Goal: Task Accomplishment & Management: Manage account settings

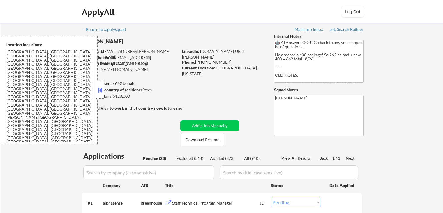
select select ""pending""
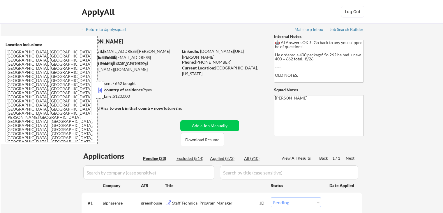
select select ""pending""
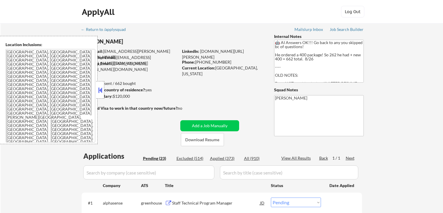
select select ""pending""
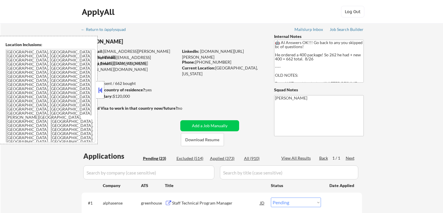
select select ""pending""
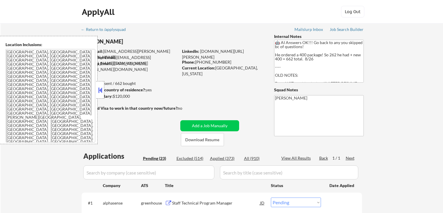
select select ""pending""
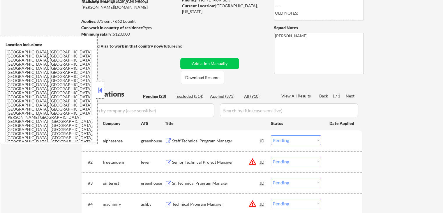
scroll to position [29, 0]
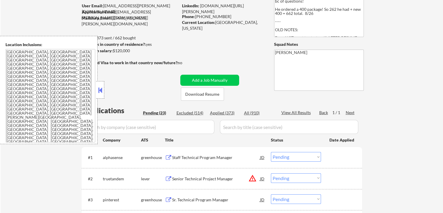
scroll to position [117, 0]
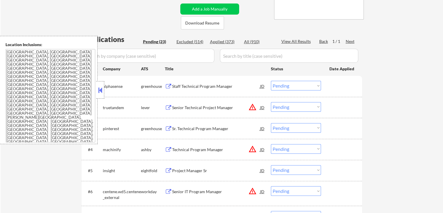
click at [222, 87] on div "Staff Technical Program Manager" at bounding box center [216, 86] width 88 height 6
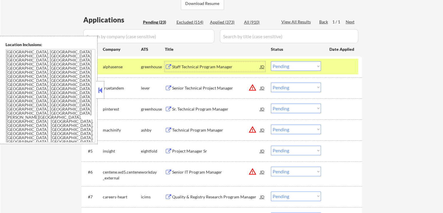
scroll to position [146, 0]
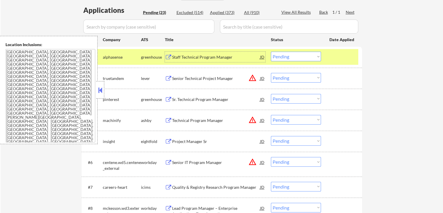
click at [294, 74] on select "Choose an option... Pending Applied Excluded (Questions) Excluded (Expired) Exc…" at bounding box center [296, 78] width 50 height 10
click at [271, 73] on select "Choose an option... Pending Applied Excluded (Questions) Excluded (Expired) Exc…" at bounding box center [296, 78] width 50 height 10
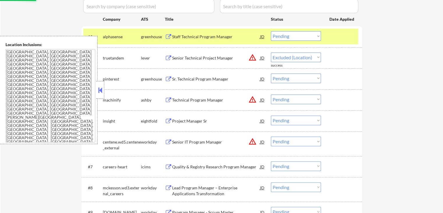
scroll to position [175, 0]
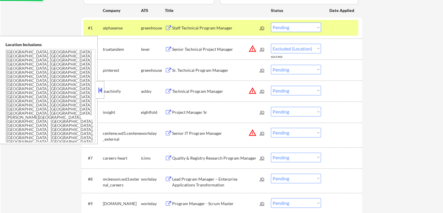
select select ""pending""
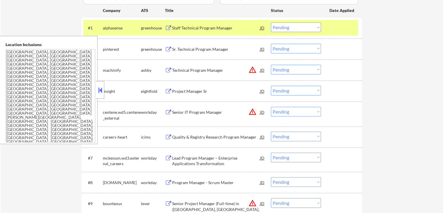
click at [289, 71] on select "Choose an option... Pending Applied Excluded (Questions) Excluded (Expired) Exc…" at bounding box center [296, 70] width 50 height 10
select select ""excluded__location_""
click at [271, 65] on select "Choose an option... Pending Applied Excluded (Questions) Excluded (Expired) Exc…" at bounding box center [296, 70] width 50 height 10
click at [295, 111] on select "Choose an option... Pending Applied Excluded (Questions) Excluded (Expired) Exc…" at bounding box center [296, 112] width 50 height 10
select select ""excluded__location_""
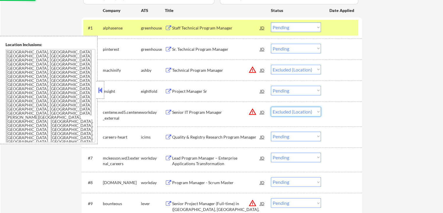
click at [271, 107] on select "Choose an option... Pending Applied Excluded (Questions) Excluded (Expired) Exc…" at bounding box center [296, 112] width 50 height 10
click at [397, 119] on div "← Return to /applysquad Mailslurp Inbox Job Search Builder [PERSON_NAME] User E…" at bounding box center [222, 193] width 443 height 691
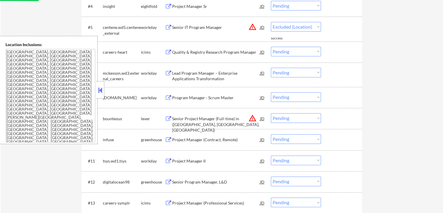
scroll to position [291, 0]
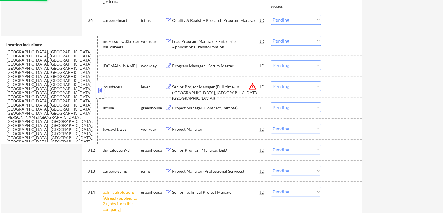
select select ""pending""
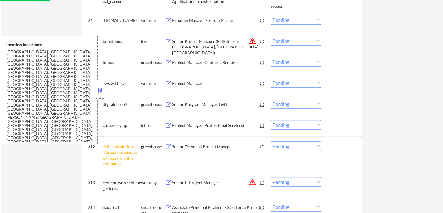
click at [288, 42] on select "Choose an option... Pending Applied Excluded (Questions) Excluded (Expired) Exc…" at bounding box center [296, 41] width 50 height 10
click at [271, 36] on select "Choose an option... Pending Applied Excluded (Questions) Excluded (Expired) Exc…" at bounding box center [296, 41] width 50 height 10
click at [411, 71] on div "← Return to /applysquad Mailslurp Inbox Job Search Builder [PERSON_NAME] User E…" at bounding box center [222, 54] width 443 height 645
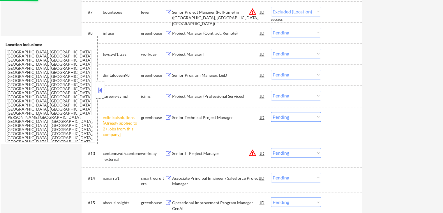
select select ""pending""
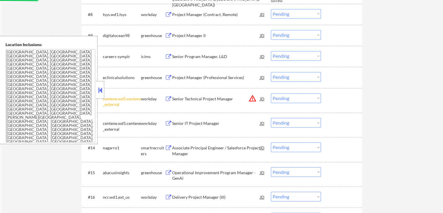
scroll to position [350, 0]
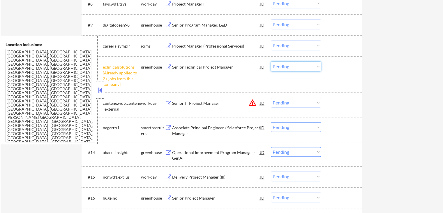
click at [289, 68] on select "Choose an option... Pending Applied Excluded (Questions) Excluded (Expired) Exc…" at bounding box center [296, 66] width 50 height 10
click at [271, 61] on select "Choose an option... Pending Applied Excluded (Questions) Excluded (Expired) Exc…" at bounding box center [296, 66] width 50 height 10
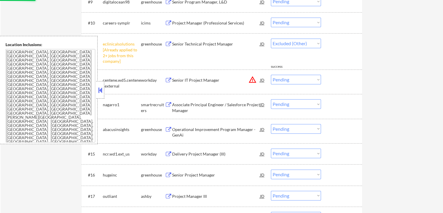
scroll to position [408, 0]
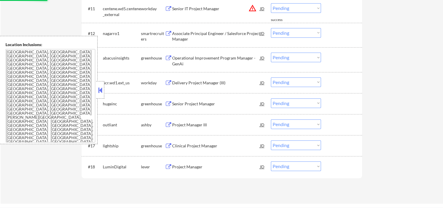
click at [281, 9] on select "Choose an option... Pending Applied Excluded (Questions) Excluded (Expired) Exc…" at bounding box center [296, 8] width 50 height 10
click at [271, 3] on select "Choose an option... Pending Applied Excluded (Questions) Excluded (Expired) Exc…" at bounding box center [296, 8] width 50 height 10
select select ""pending""
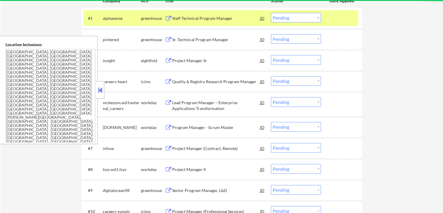
scroll to position [175, 0]
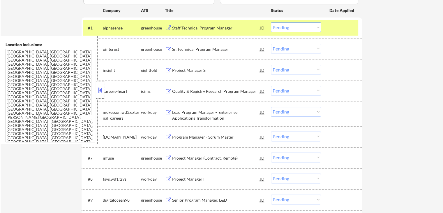
click at [220, 48] on div "Sr. Technical Program Manager" at bounding box center [216, 49] width 88 height 6
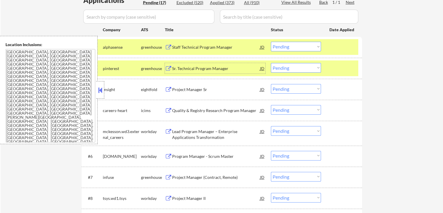
scroll to position [146, 0]
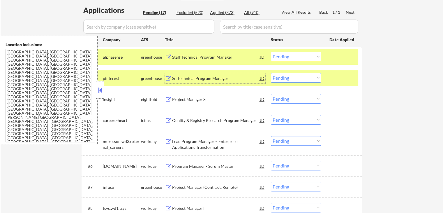
drag, startPoint x: 286, startPoint y: 54, endPoint x: 284, endPoint y: 60, distance: 6.1
click at [286, 54] on select "Choose an option... Pending Applied Excluded (Questions) Excluded (Expired) Exc…" at bounding box center [296, 57] width 50 height 10
click at [271, 52] on select "Choose an option... Pending Applied Excluded (Questions) Excluded (Expired) Exc…" at bounding box center [296, 57] width 50 height 10
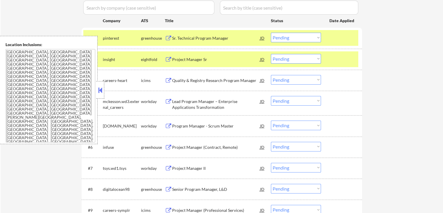
scroll to position [175, 0]
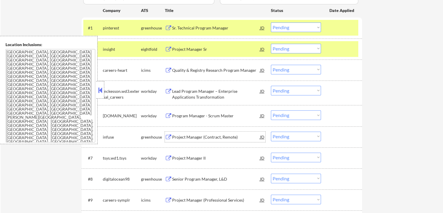
click at [224, 136] on div "Project Manager (Contract, Remote)" at bounding box center [216, 137] width 88 height 6
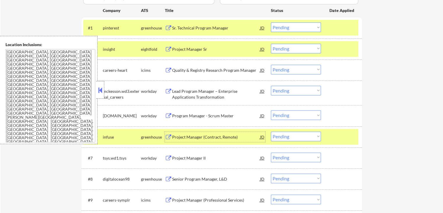
click at [286, 28] on select "Choose an option... Pending Applied Excluded (Questions) Excluded (Expired) Exc…" at bounding box center [296, 27] width 50 height 10
click at [271, 22] on select "Choose an option... Pending Applied Excluded (Questions) Excluded (Expired) Exc…" at bounding box center [296, 27] width 50 height 10
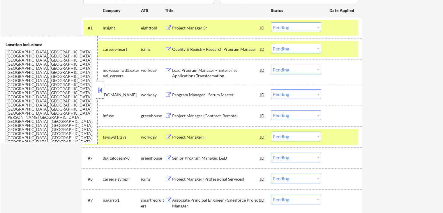
click at [222, 28] on div "Project Manager Sr" at bounding box center [216, 28] width 88 height 6
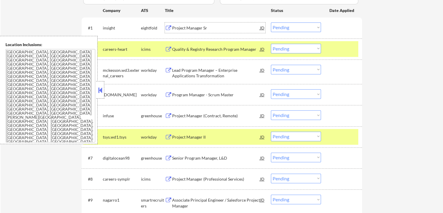
click at [234, 45] on div "Quality & Registry Research Program Manager" at bounding box center [216, 49] width 88 height 10
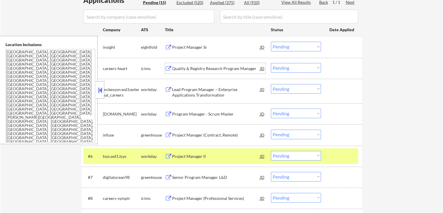
scroll to position [146, 0]
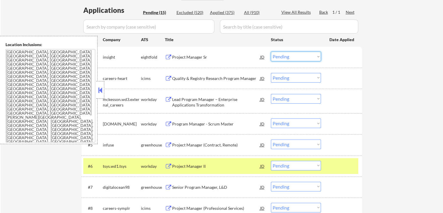
click at [292, 58] on select "Choose an option... Pending Applied Excluded (Questions) Excluded (Expired) Exc…" at bounding box center [296, 57] width 50 height 10
click at [271, 52] on select "Choose an option... Pending Applied Excluded (Questions) Excluded (Expired) Exc…" at bounding box center [296, 57] width 50 height 10
click at [237, 100] on div "Lead Program Manager – Enterprise Applications Transformation" at bounding box center [216, 101] width 88 height 11
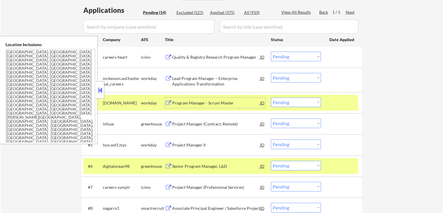
click at [297, 54] on select "Choose an option... Pending Applied Excluded (Questions) Excluded (Expired) Exc…" at bounding box center [296, 57] width 50 height 10
click at [271, 52] on select "Choose an option... Pending Applied Excluded (Questions) Excluded (Expired) Exc…" at bounding box center [296, 57] width 50 height 10
click at [227, 102] on div "Program Manager - Scrum Master" at bounding box center [216, 103] width 88 height 6
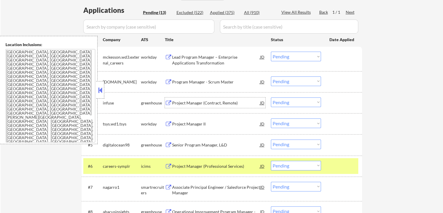
click at [284, 57] on select "Choose an option... Pending Applied Excluded (Questions) Excluded (Expired) Exc…" at bounding box center [296, 57] width 50 height 10
click at [271, 52] on select "Choose an option... Pending Applied Excluded (Questions) Excluded (Expired) Exc…" at bounding box center [296, 57] width 50 height 10
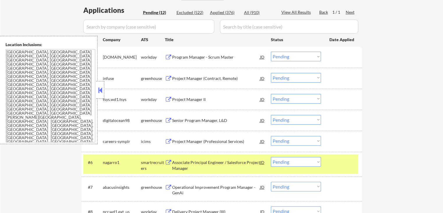
click at [226, 75] on div "Project Manager (Contract, Remote)" at bounding box center [216, 78] width 88 height 6
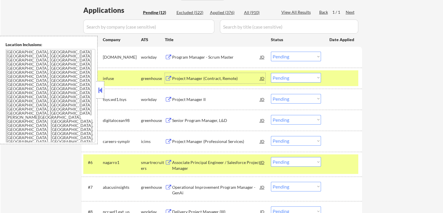
drag, startPoint x: 292, startPoint y: 57, endPoint x: 294, endPoint y: 61, distance: 4.0
click at [292, 57] on select "Choose an option... Pending Applied Excluded (Questions) Excluded (Expired) Exc…" at bounding box center [296, 57] width 50 height 10
click at [271, 52] on select "Choose an option... Pending Applied Excluded (Questions) Excluded (Expired) Exc…" at bounding box center [296, 57] width 50 height 10
click at [220, 95] on div "Project Manager II" at bounding box center [216, 99] width 88 height 10
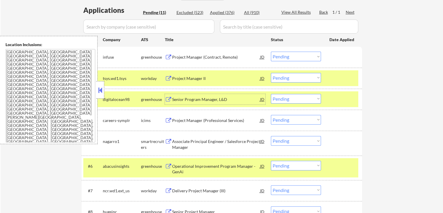
click at [293, 51] on div "#1 infuse greenhouse Project Manager (Contract, Remote) JD Choose an option... …" at bounding box center [220, 57] width 275 height 16
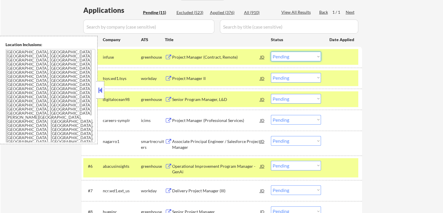
click at [294, 56] on select "Choose an option... Pending Applied Excluded (Questions) Excluded (Expired) Exc…" at bounding box center [296, 57] width 50 height 10
click at [271, 52] on select "Choose an option... Pending Applied Excluded (Questions) Excluded (Expired) Exc…" at bounding box center [296, 57] width 50 height 10
click at [244, 102] on div "Senior Program Manager, L&D" at bounding box center [216, 99] width 88 height 10
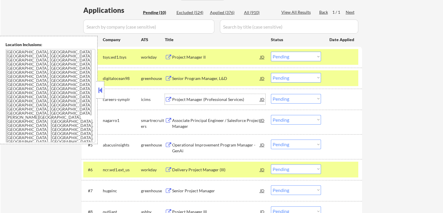
click at [290, 58] on select "Choose an option... Pending Applied Excluded (Questions) Excluded (Expired) Exc…" at bounding box center [296, 57] width 50 height 10
click at [271, 52] on select "Choose an option... Pending Applied Excluded (Questions) Excluded (Expired) Exc…" at bounding box center [296, 57] width 50 height 10
click at [211, 100] on div "Project Manager (Professional Services)" at bounding box center [216, 99] width 88 height 6
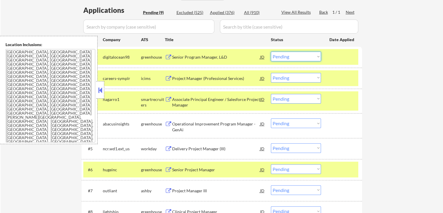
drag, startPoint x: 308, startPoint y: 57, endPoint x: 308, endPoint y: 61, distance: 4.1
click at [308, 57] on select "Choose an option... Pending Applied Excluded (Questions) Excluded (Expired) Exc…" at bounding box center [296, 57] width 50 height 10
click at [271, 52] on select "Choose an option... Pending Applied Excluded (Questions) Excluded (Expired) Exc…" at bounding box center [296, 57] width 50 height 10
click at [243, 99] on div "Associate Principal Engineer / Salesforce Project Manager" at bounding box center [216, 101] width 88 height 11
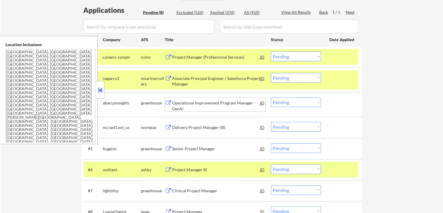
click at [284, 58] on select "Choose an option... Pending Applied Excluded (Questions) Excluded (Expired) Exc…" at bounding box center [296, 57] width 50 height 10
click at [271, 52] on select "Choose an option... Pending Applied Excluded (Questions) Excluded (Expired) Exc…" at bounding box center [296, 57] width 50 height 10
click at [224, 105] on div "Operational Improvement Program Manager - GenAi" at bounding box center [216, 105] width 88 height 11
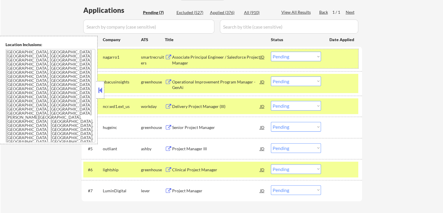
drag, startPoint x: 302, startPoint y: 51, endPoint x: 295, endPoint y: 65, distance: 15.0
click at [300, 54] on div "#1 nagarro1 smartrecruiters Associate Principal Engineer / Salesforce Project M…" at bounding box center [220, 58] width 275 height 19
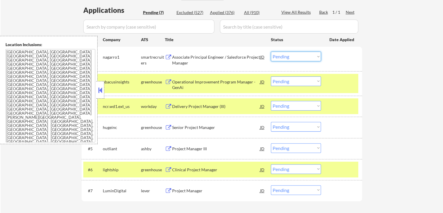
click at [289, 59] on select "Choose an option... Pending Applied Excluded (Questions) Excluded (Expired) Exc…" at bounding box center [296, 57] width 50 height 10
click at [271, 52] on select "Choose an option... Pending Applied Excluded (Questions) Excluded (Expired) Exc…" at bounding box center [296, 57] width 50 height 10
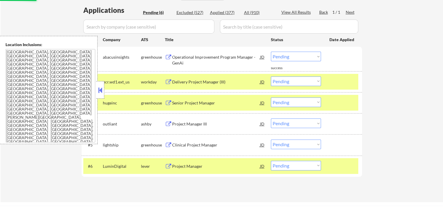
click at [215, 81] on div "Delivery Project Manager (III)" at bounding box center [216, 82] width 88 height 6
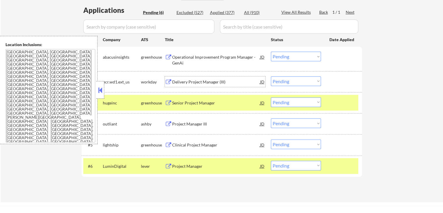
drag, startPoint x: 283, startPoint y: 55, endPoint x: 282, endPoint y: 59, distance: 3.3
click at [283, 55] on select "Choose an option... Pending Applied Excluded (Questions) Excluded (Expired) Exc…" at bounding box center [296, 57] width 50 height 10
click at [271, 52] on select "Choose an option... Pending Applied Excluded (Questions) Excluded (Expired) Exc…" at bounding box center [296, 57] width 50 height 10
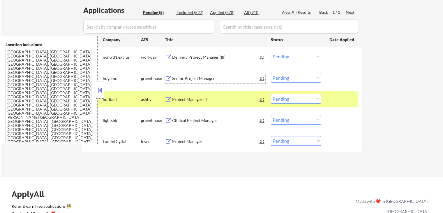
click at [205, 74] on div "Senior Project Manager" at bounding box center [216, 78] width 88 height 10
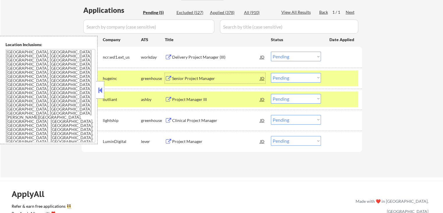
click at [287, 56] on select "Choose an option... Pending Applied Excluded (Questions) Excluded (Expired) Exc…" at bounding box center [296, 57] width 50 height 10
click at [271, 52] on select "Choose an option... Pending Applied Excluded (Questions) Excluded (Expired) Exc…" at bounding box center [296, 57] width 50 height 10
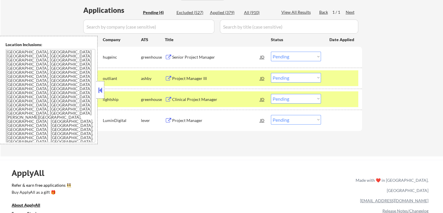
click at [207, 78] on div "Project Manager III" at bounding box center [216, 78] width 88 height 6
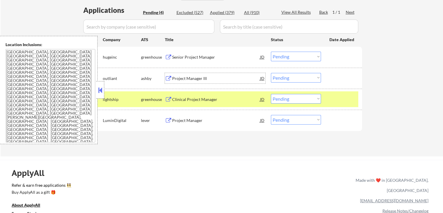
click at [288, 60] on select "Choose an option... Pending Applied Excluded (Questions) Excluded (Expired) Exc…" at bounding box center [296, 57] width 50 height 10
click at [271, 52] on select "Choose an option... Pending Applied Excluded (Questions) Excluded (Expired) Exc…" at bounding box center [296, 57] width 50 height 10
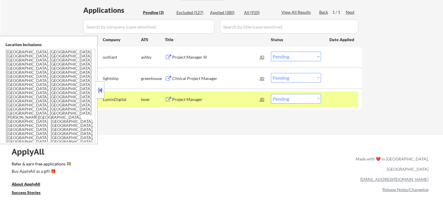
click at [208, 78] on div "Clinical Project Manager" at bounding box center [216, 78] width 88 height 6
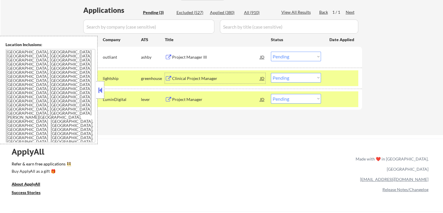
click at [285, 55] on select "Choose an option... Pending Applied Excluded (Questions) Excluded (Expired) Exc…" at bounding box center [296, 57] width 50 height 10
click at [271, 52] on select "Choose an option... Pending Applied Excluded (Questions) Excluded (Expired) Exc…" at bounding box center [296, 57] width 50 height 10
click at [187, 100] on div "Project Manager" at bounding box center [216, 99] width 88 height 6
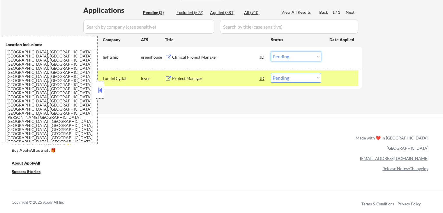
click at [288, 56] on select "Choose an option... Pending Applied Excluded (Questions) Excluded (Expired) Exc…" at bounding box center [296, 57] width 50 height 10
click at [271, 52] on select "Choose an option... Pending Applied Excluded (Questions) Excluded (Expired) Exc…" at bounding box center [296, 57] width 50 height 10
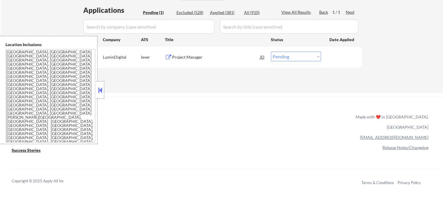
click at [284, 59] on select "Choose an option... Pending Applied Excluded (Questions) Excluded (Expired) Exc…" at bounding box center [296, 57] width 50 height 10
select select ""excluded__expired_""
click at [271, 52] on select "Choose an option... Pending Applied Excluded (Questions) Excluded (Expired) Exc…" at bounding box center [296, 57] width 50 height 10
click at [270, 97] on div "ApplyAll Refer & earn free applications 👯‍♀️ Buy ApplyAll as a gift 🎁 About App…" at bounding box center [221, 141] width 443 height 91
